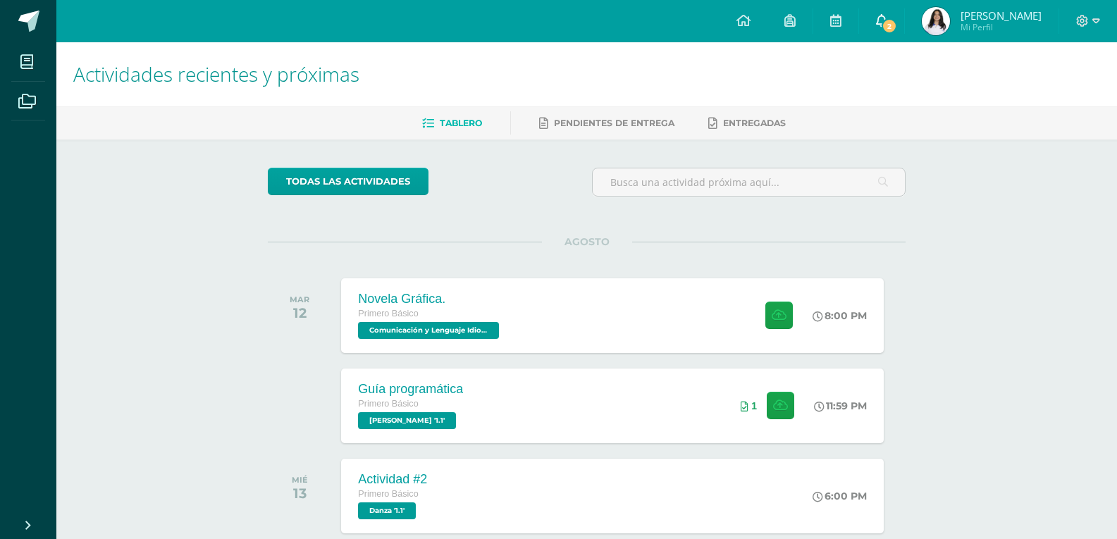
click at [890, 30] on span "2" at bounding box center [890, 26] width 16 height 16
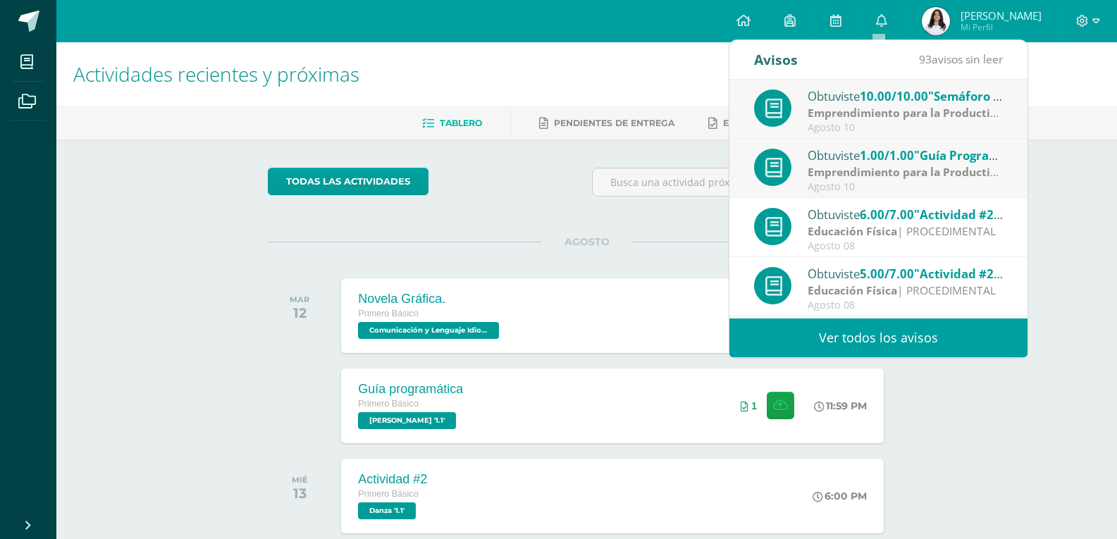
click at [1077, 195] on div "Actividades recientes y próximas Tablero Pendientes de entrega Entregadas todas…" at bounding box center [586, 467] width 1061 height 851
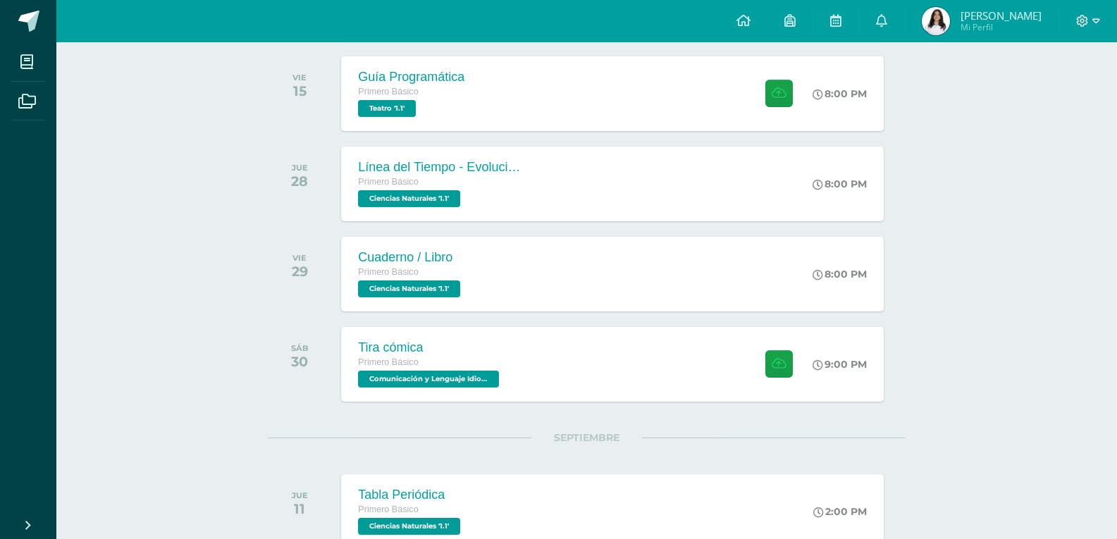
scroll to position [763, 0]
click at [597, 362] on div "Tira cómica Primero Básico Comunicación y Lenguaje Idioma Español '1.1' 9:00 PM…" at bounding box center [613, 363] width 548 height 75
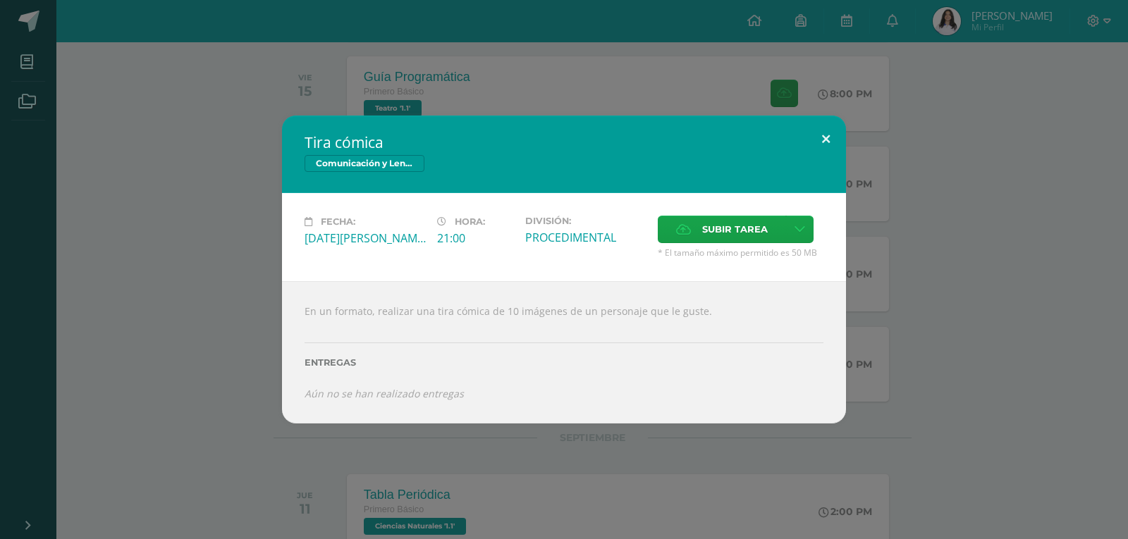
click at [827, 136] on button at bounding box center [826, 140] width 40 height 48
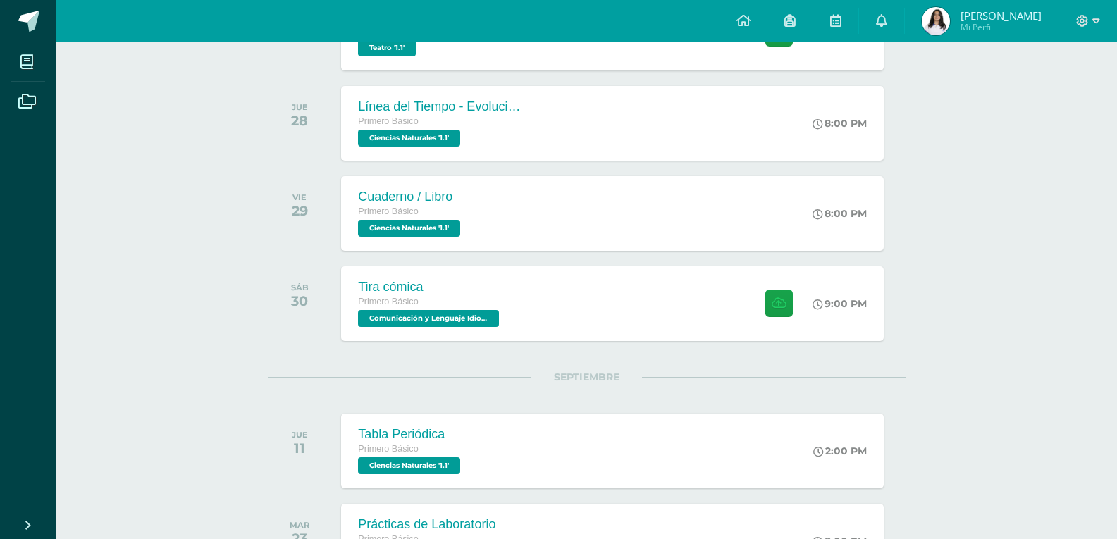
scroll to position [944, 0]
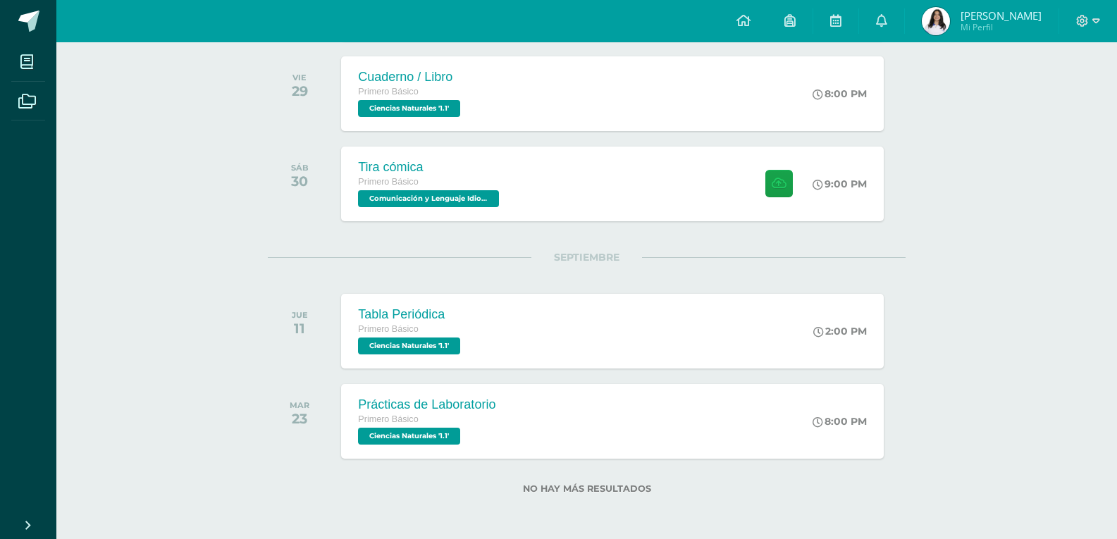
click at [828, 500] on div "No hay más resultados" at bounding box center [587, 491] width 638 height 39
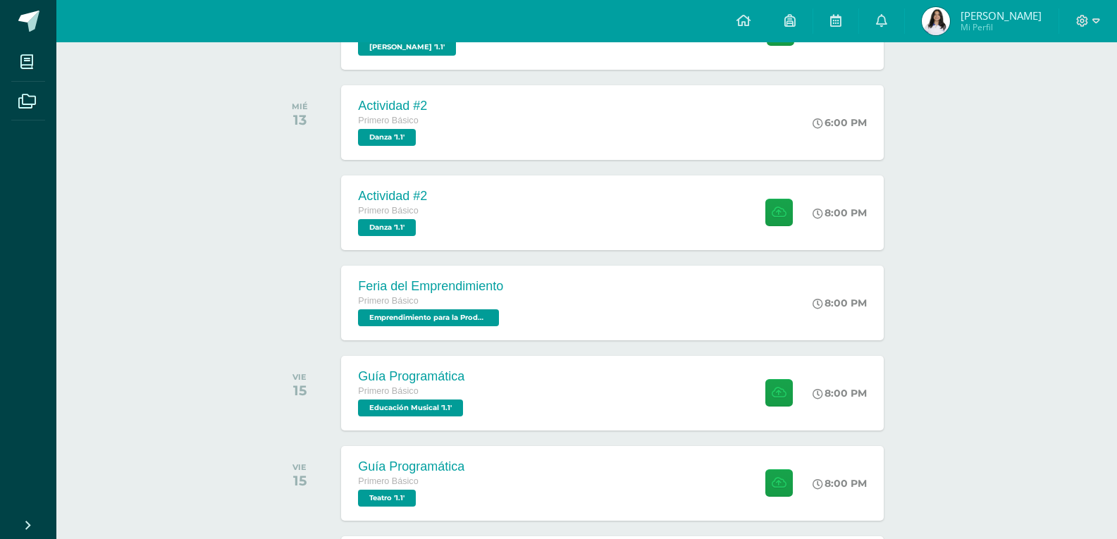
scroll to position [0, 0]
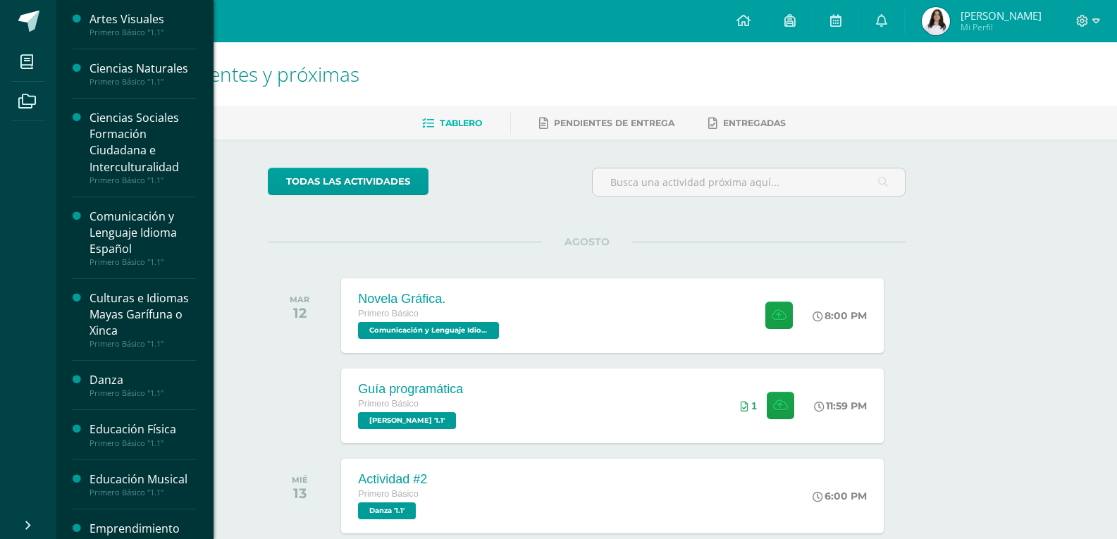
click at [129, 13] on div "Artes Visuales" at bounding box center [143, 19] width 107 height 16
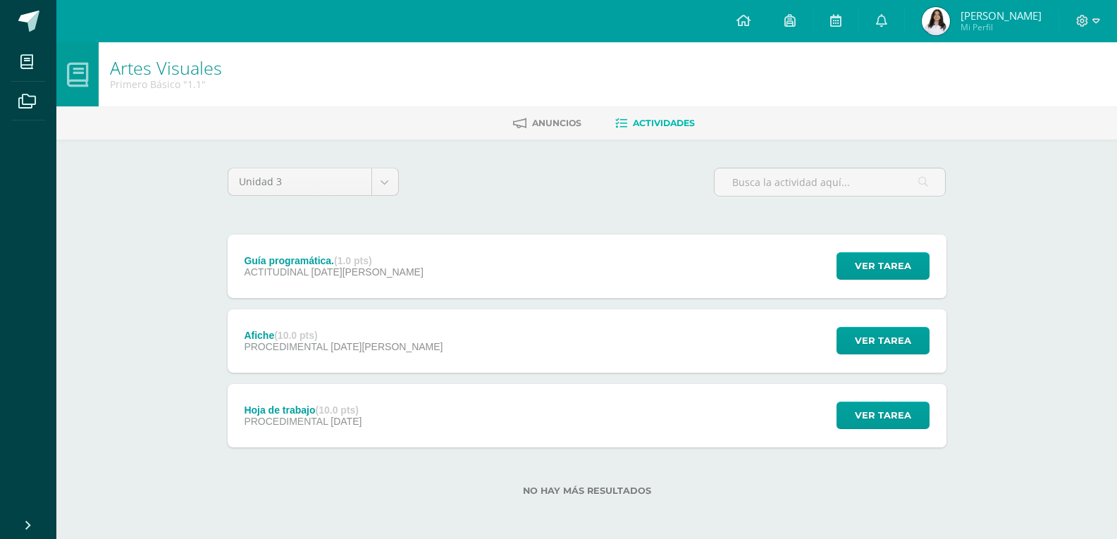
click at [345, 224] on div "Unidad 3 Unidad 1 Unidad 2 Unidad 3 Guía programática. (1.0 pts) ACTITUDINAL 08…" at bounding box center [587, 340] width 730 height 345
click at [348, 250] on div "Guía programática. (1.0 pts) ACTITUDINAL 08 de Agosto" at bounding box center [334, 266] width 213 height 63
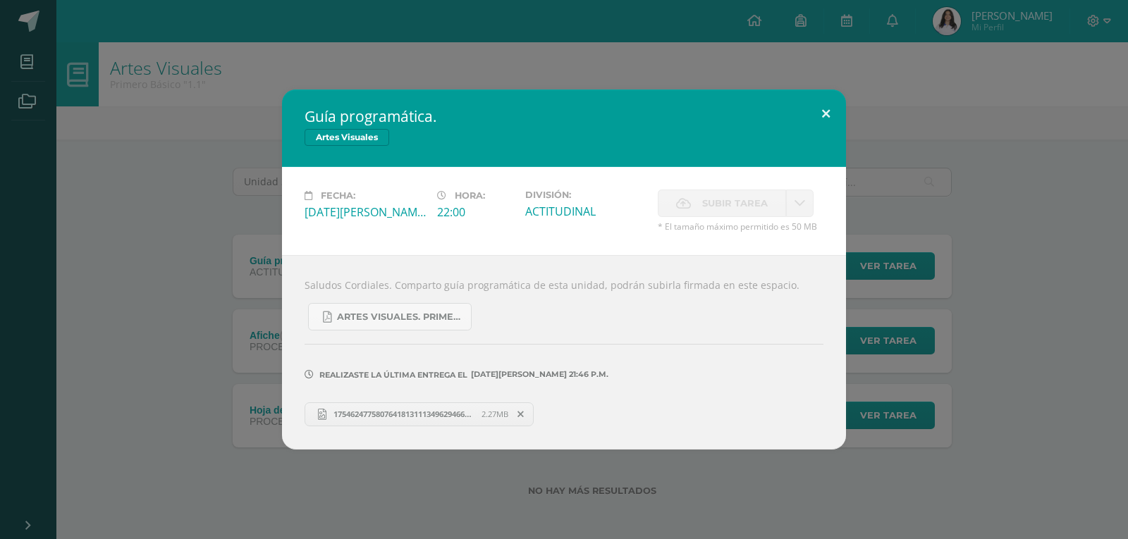
click at [829, 111] on button at bounding box center [826, 114] width 40 height 48
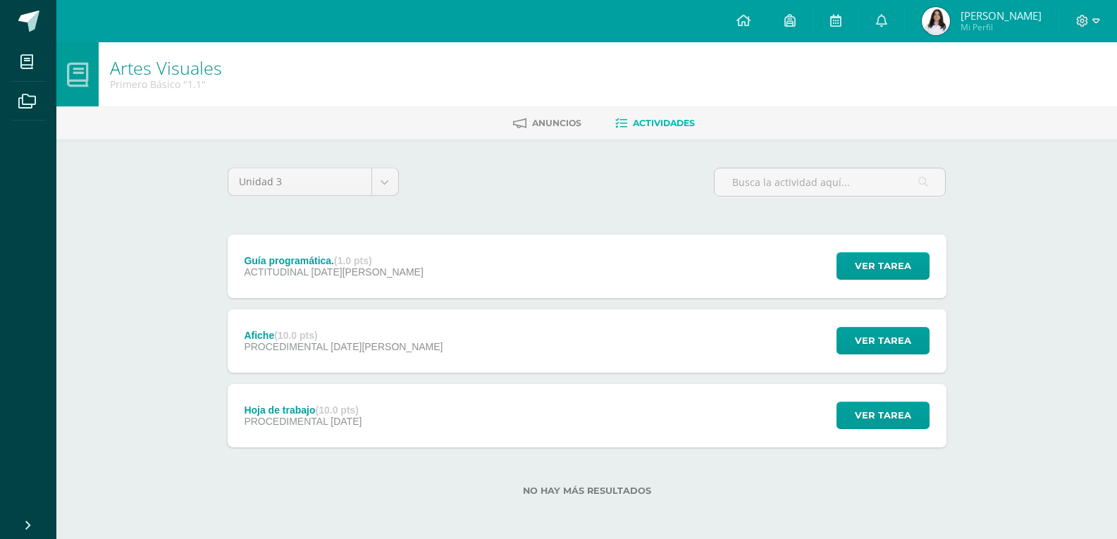
click at [423, 434] on div "Hoja de trabajo (10.0 pts) PROCEDIMENTAL 21 de Julio Ver tarea Hoja de trabajo …" at bounding box center [587, 415] width 719 height 63
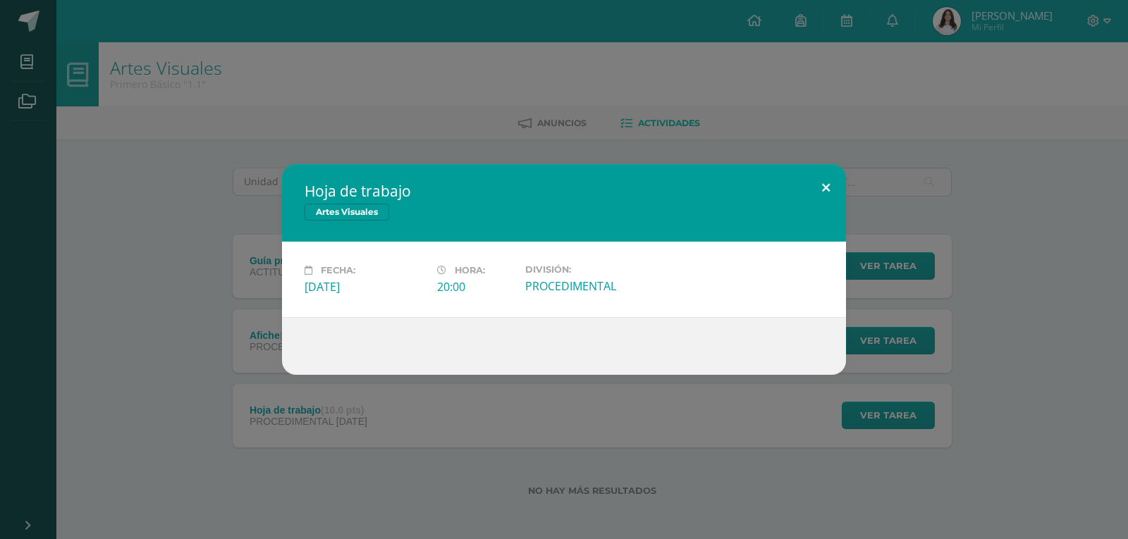
click at [821, 193] on button at bounding box center [826, 188] width 40 height 48
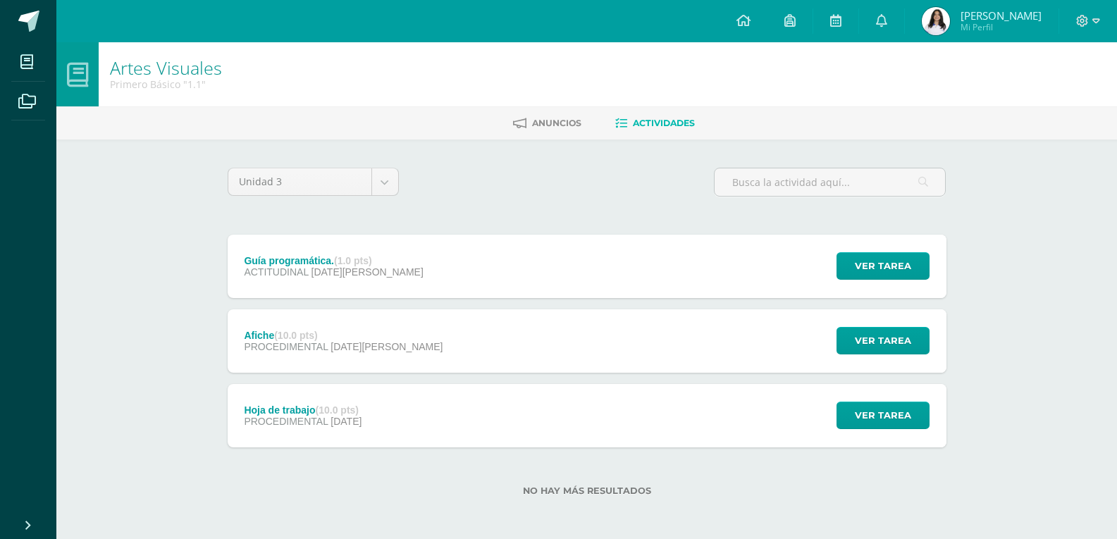
click at [932, 17] on img at bounding box center [936, 21] width 28 height 28
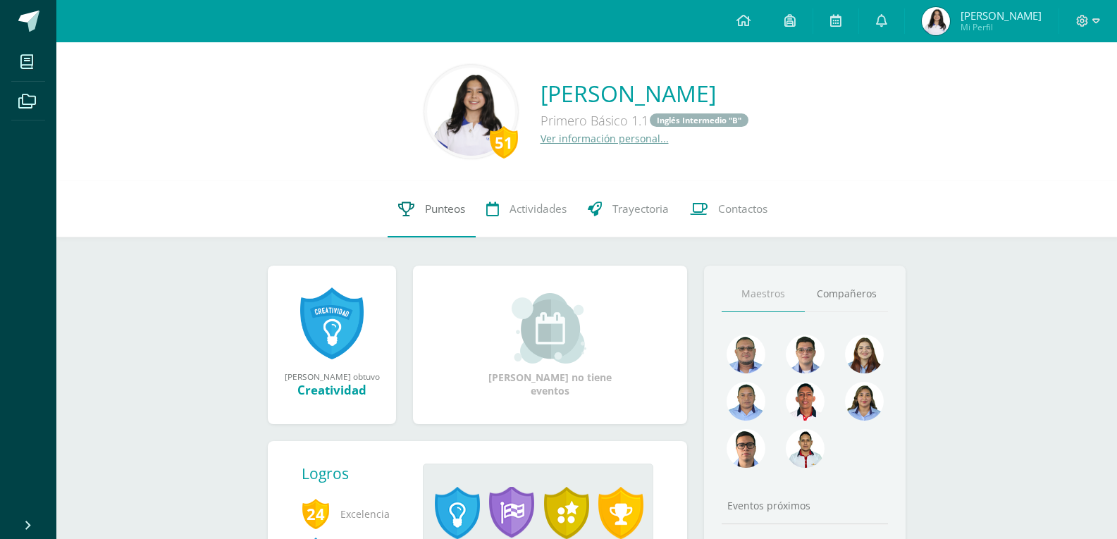
click at [462, 216] on span "Punteos" at bounding box center [445, 209] width 40 height 15
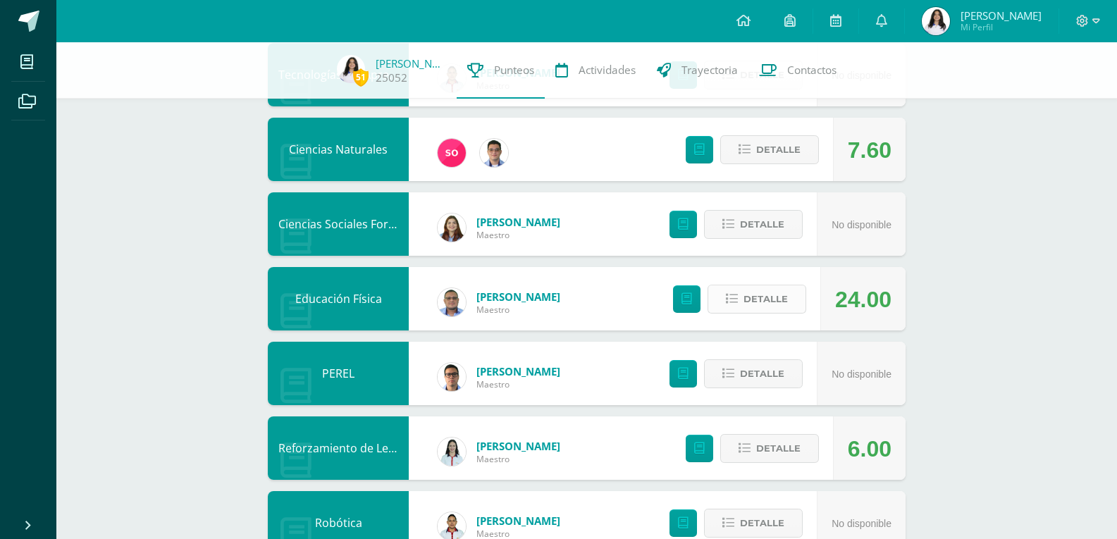
scroll to position [895, 0]
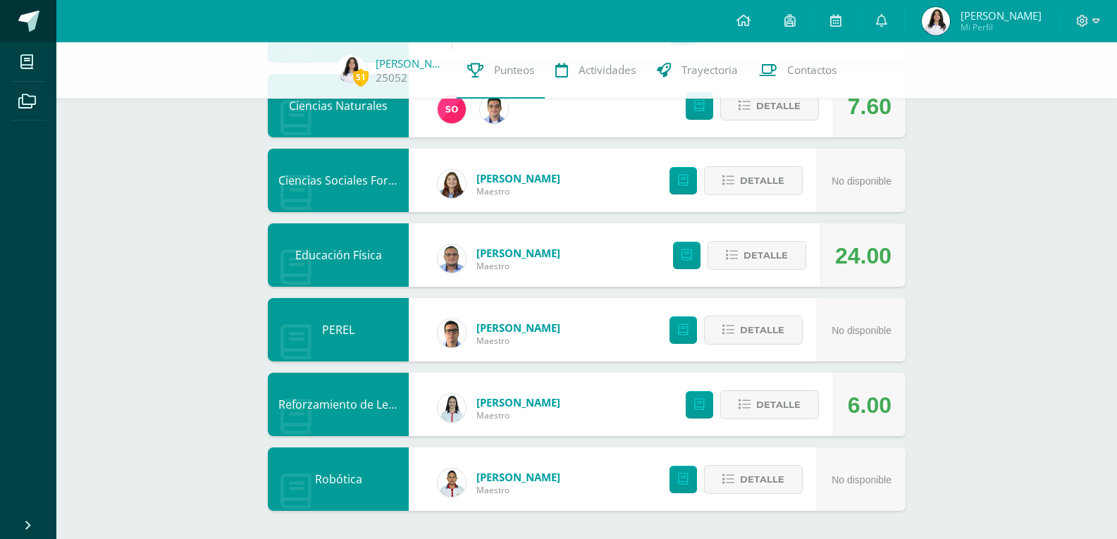
click at [16, 24] on link at bounding box center [28, 21] width 56 height 42
click at [25, 82] on link "Archivos" at bounding box center [28, 101] width 34 height 39
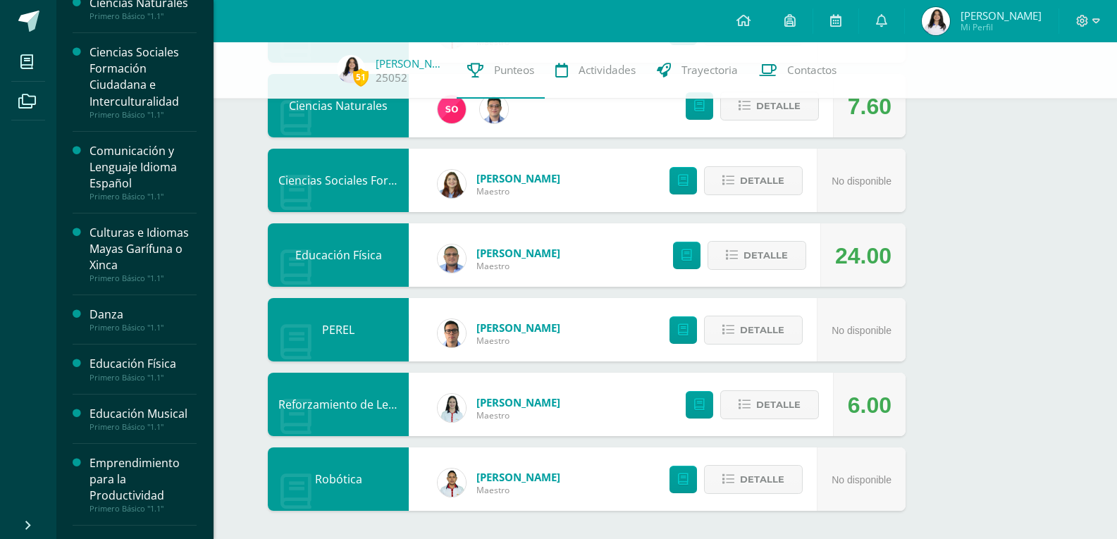
scroll to position [158, 0]
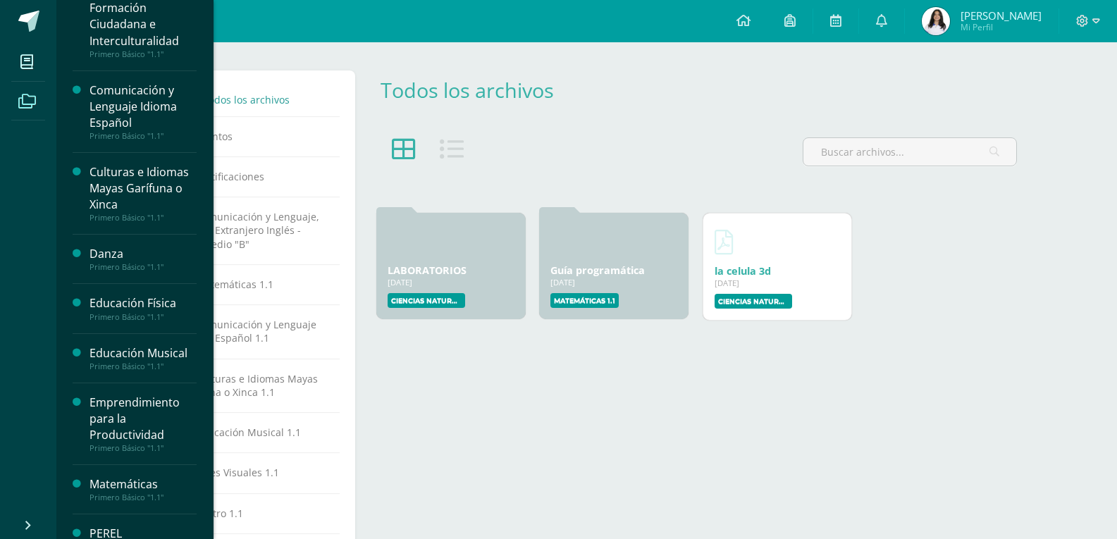
scroll to position [125, 0]
click at [148, 409] on div "Emprendimiento para la Productividad" at bounding box center [143, 419] width 107 height 49
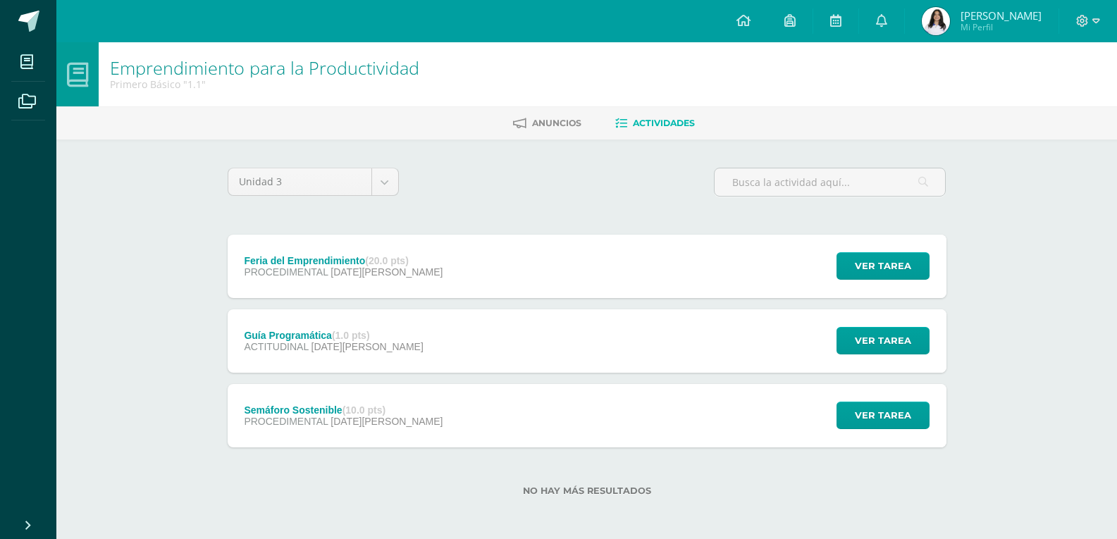
click at [571, 286] on div "Feria del Emprendimiento (20.0 pts) PROCEDIMENTAL [DATE][PERSON_NAME] Ver tarea…" at bounding box center [587, 266] width 719 height 63
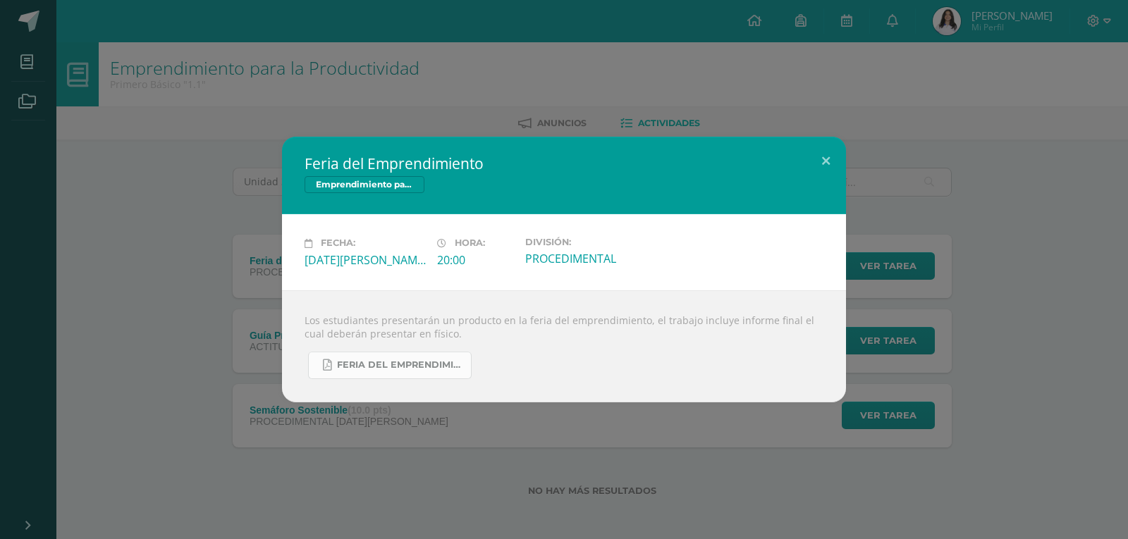
click at [383, 374] on link "FERIA DEL EMPRENDIMIENTO.pdf" at bounding box center [390, 365] width 164 height 27
